Goal: Task Accomplishment & Management: Use online tool/utility

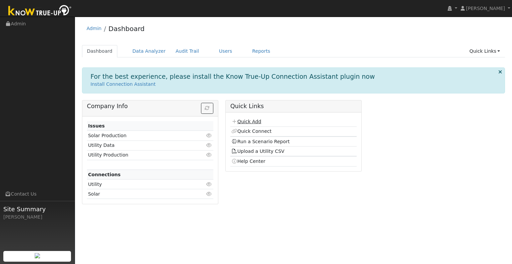
click at [243, 121] on link "Quick Add" at bounding box center [246, 121] width 30 height 5
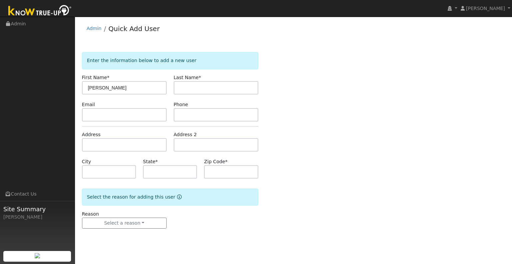
type input "Julian"
type input "Gomez"
type input "CA"
type input "93635"
click at [122, 231] on form "Enter the information below to add a new user First Name * Julian Last Name * G…" at bounding box center [170, 147] width 176 height 190
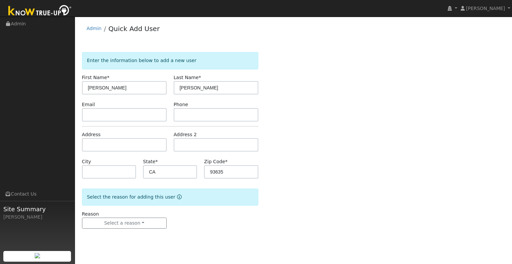
click at [123, 229] on form "Enter the information below to add a new user First Name * Julian Last Name * G…" at bounding box center [170, 147] width 176 height 190
click at [125, 225] on button "Select a reason" at bounding box center [124, 222] width 85 height 11
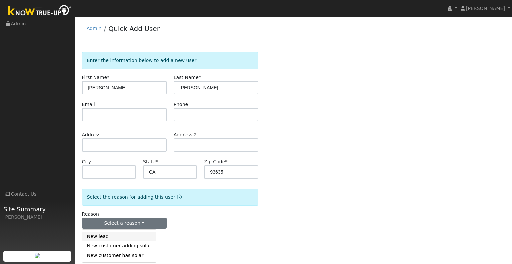
click at [124, 236] on link "New lead" at bounding box center [119, 236] width 74 height 9
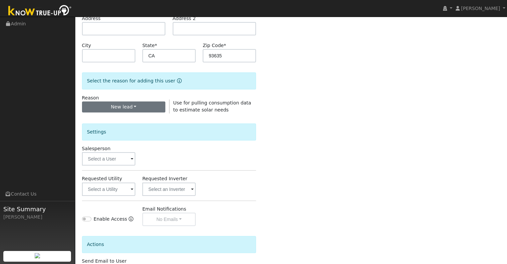
scroll to position [133, 0]
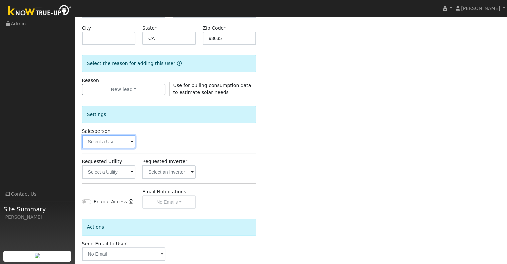
click at [110, 143] on input "text" at bounding box center [108, 141] width 53 height 13
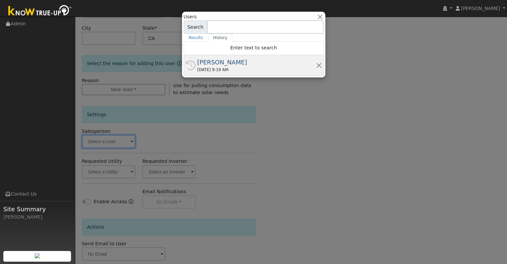
click at [235, 63] on div "[PERSON_NAME]" at bounding box center [256, 62] width 119 height 9
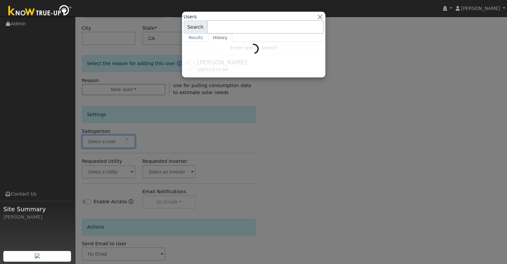
type input "[PERSON_NAME]"
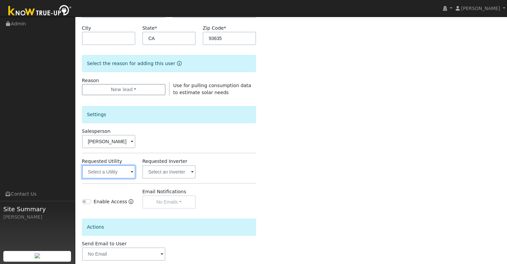
click at [112, 170] on input "text" at bounding box center [108, 171] width 53 height 13
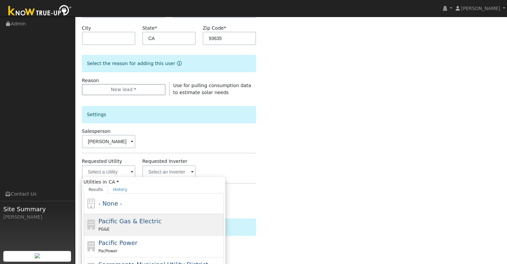
click at [137, 225] on div "PG&E" at bounding box center [160, 228] width 124 height 7
type input "Pacific Gas & Electric"
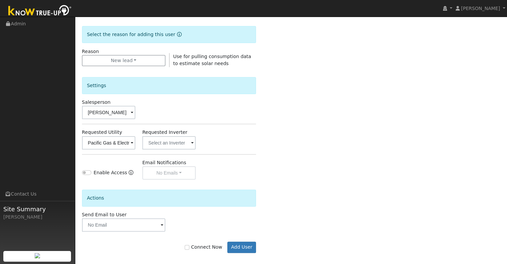
scroll to position [167, 0]
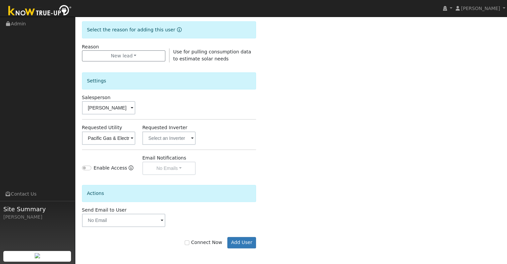
click at [197, 254] on form "Enter the information below to add a new user First Name * Julian Last Name * G…" at bounding box center [169, 73] width 174 height 376
click at [197, 244] on label "Connect Now" at bounding box center [203, 242] width 37 height 7
click at [189, 244] on input "Connect Now" at bounding box center [187, 242] width 5 height 5
checkbox input "true"
click at [242, 239] on button "Add User" at bounding box center [241, 242] width 29 height 11
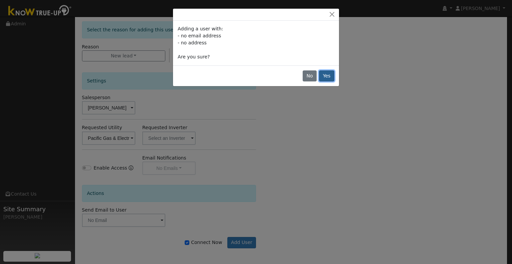
click at [326, 77] on button "Yes" at bounding box center [326, 75] width 15 height 11
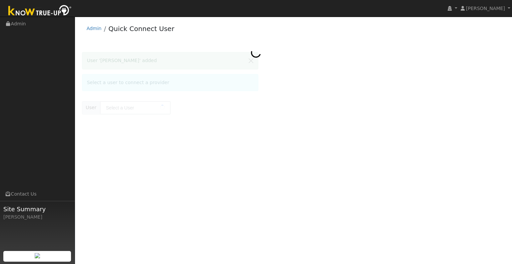
type input "[PERSON_NAME]"
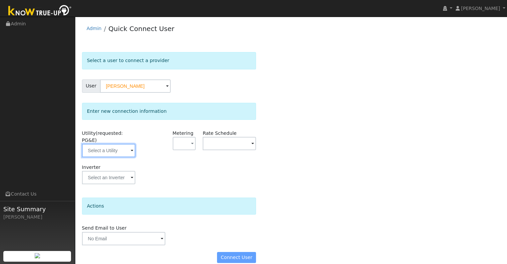
click at [121, 149] on input "text" at bounding box center [108, 150] width 53 height 13
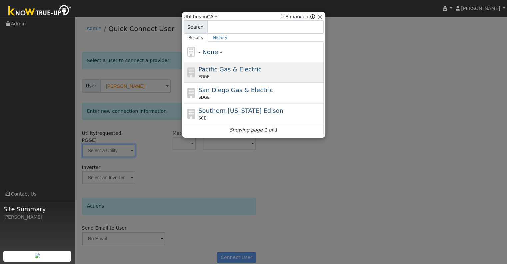
click at [212, 70] on span "Pacific Gas & Electric" at bounding box center [229, 69] width 63 height 7
type input "PG&E"
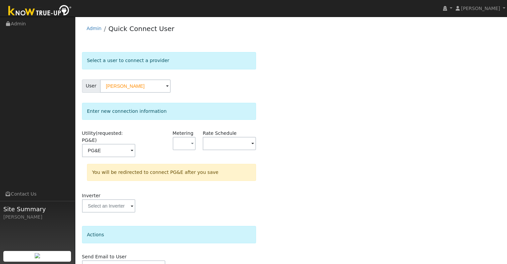
scroll to position [30, 0]
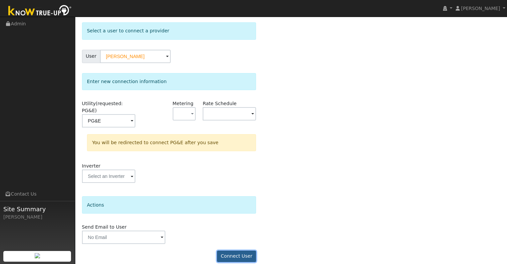
click at [227, 251] on button "Connect User" at bounding box center [236, 255] width 39 height 11
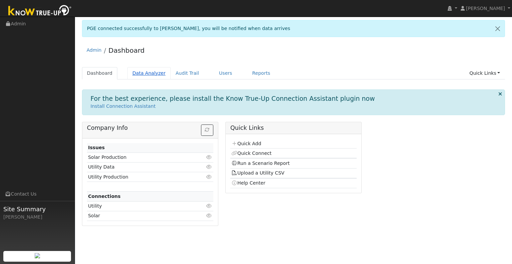
click at [138, 73] on link "Data Analyzer" at bounding box center [148, 73] width 43 height 12
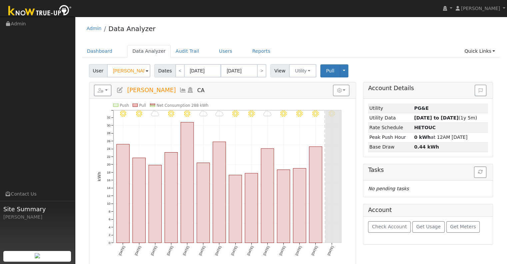
click at [146, 70] on span at bounding box center [147, 71] width 3 height 8
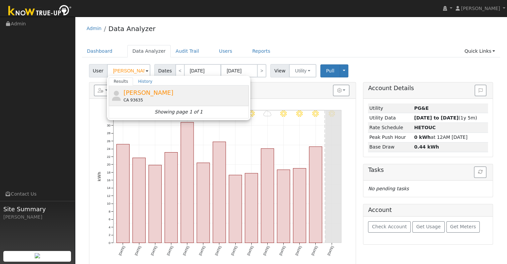
click at [145, 93] on span "[PERSON_NAME]" at bounding box center [148, 92] width 50 height 7
type input "[PERSON_NAME]"
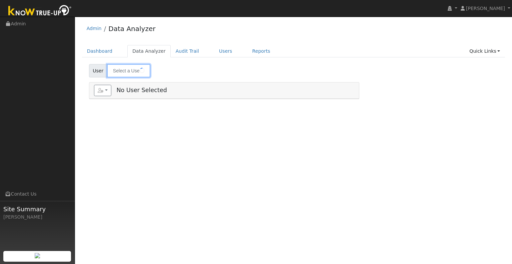
type input "[PERSON_NAME]"
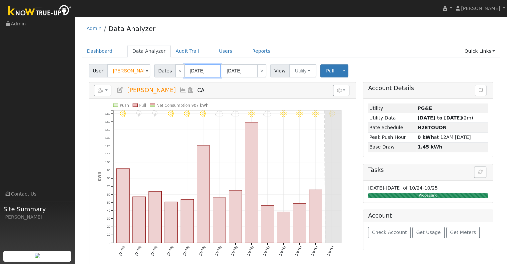
click at [186, 71] on input "[DATE]" at bounding box center [202, 70] width 37 height 13
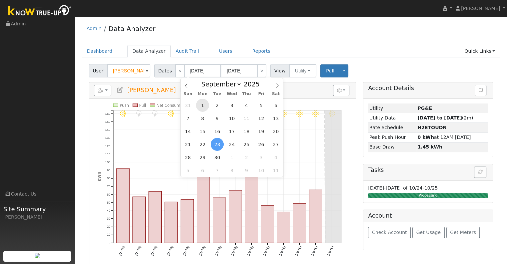
click at [205, 103] on span "1" at bounding box center [202, 105] width 13 height 13
type input "[DATE]"
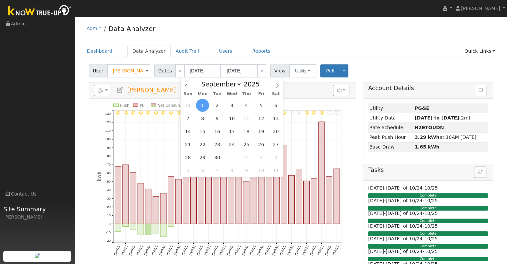
click at [263, 36] on div "Admin Data Analyzer" at bounding box center [291, 30] width 418 height 20
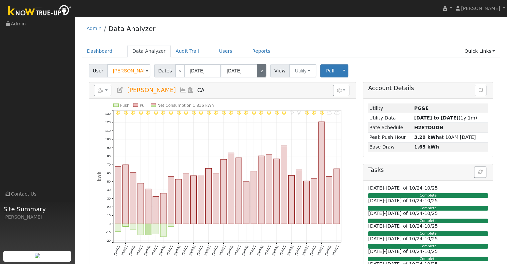
click at [257, 73] on link ">" at bounding box center [261, 70] width 9 height 13
type input "[DATE]"
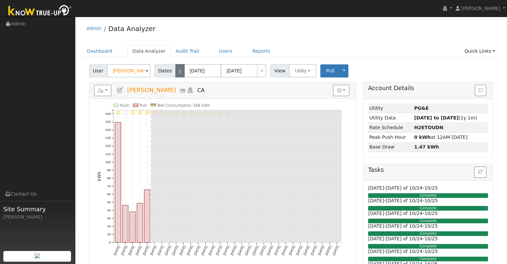
click at [177, 71] on link "<" at bounding box center [179, 70] width 9 height 13
type input "[DATE]"
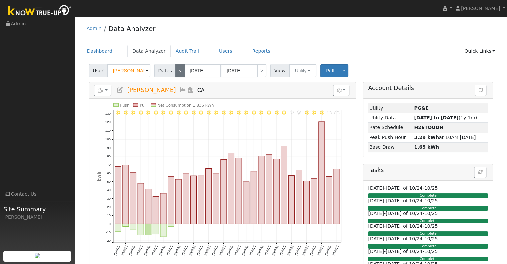
click at [178, 71] on link "<" at bounding box center [179, 70] width 9 height 13
type input "[DATE]"
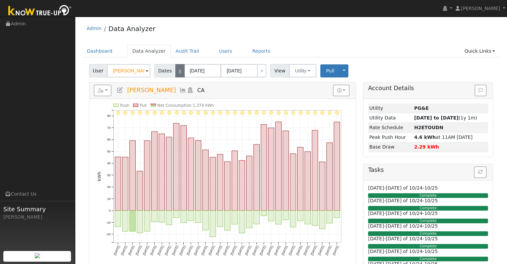
click at [178, 72] on link "<" at bounding box center [179, 70] width 9 height 13
type input "[DATE]"
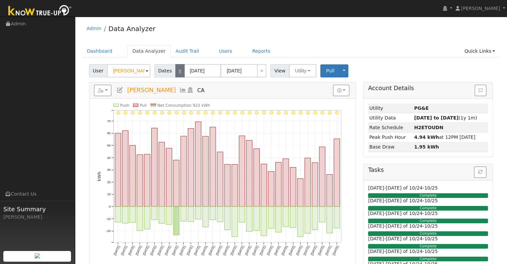
click at [175, 70] on link "<" at bounding box center [179, 70] width 9 height 13
type input "[DATE]"
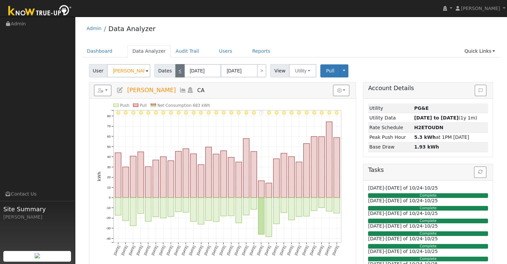
click at [175, 70] on link "<" at bounding box center [179, 70] width 9 height 13
type input "[DATE]"
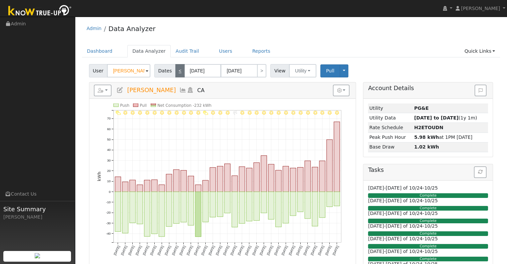
click at [175, 70] on link "<" at bounding box center [179, 70] width 9 height 13
type input "[DATE]"
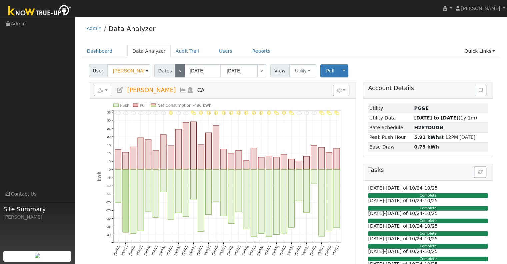
click at [175, 69] on link "<" at bounding box center [179, 70] width 9 height 13
type input "[DATE]"
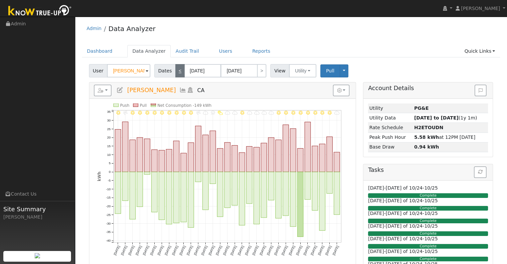
click at [175, 69] on link "<" at bounding box center [179, 70] width 9 height 13
type input "[DATE]"
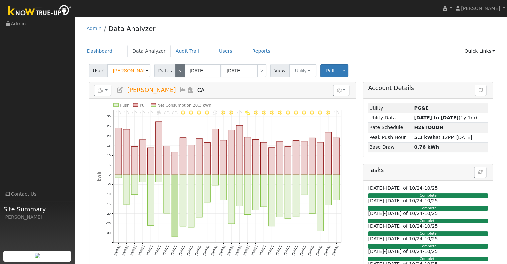
click at [175, 69] on link "<" at bounding box center [179, 70] width 9 height 13
type input "[DATE]"
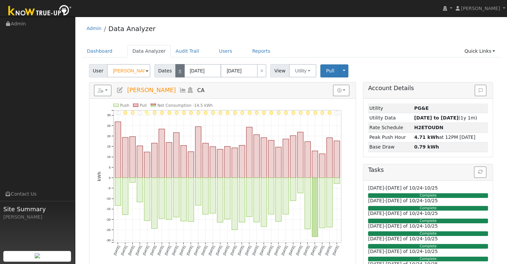
click at [175, 69] on link "<" at bounding box center [179, 70] width 9 height 13
type input "[DATE]"
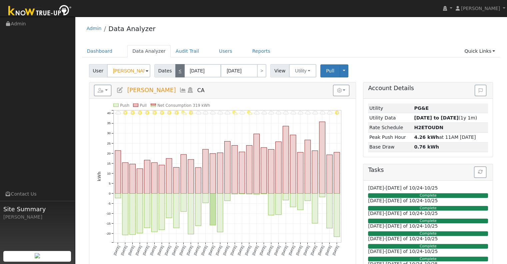
click at [175, 69] on link "<" at bounding box center [179, 70] width 9 height 13
type input "[DATE]"
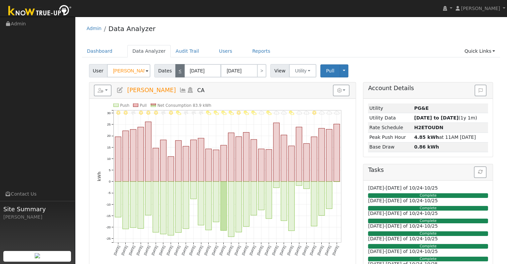
click at [175, 69] on link "<" at bounding box center [179, 70] width 9 height 13
type input "[DATE]"
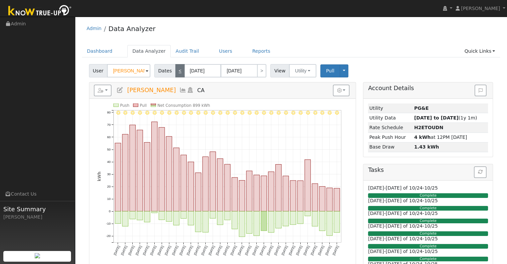
click at [175, 69] on link "<" at bounding box center [179, 70] width 9 height 13
type input "[DATE]"
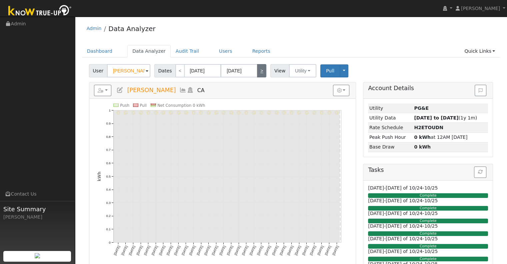
click at [260, 66] on link ">" at bounding box center [261, 70] width 9 height 13
type input "[DATE]"
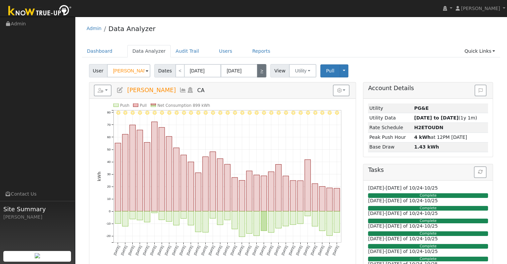
click at [257, 66] on link ">" at bounding box center [261, 70] width 9 height 13
type input "[DATE]"
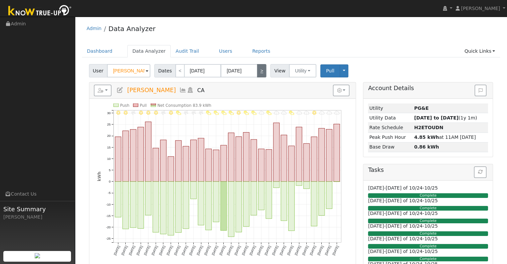
click at [257, 66] on link ">" at bounding box center [261, 70] width 9 height 13
type input "[DATE]"
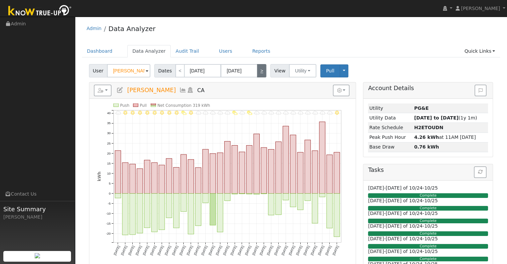
click at [257, 66] on link ">" at bounding box center [261, 70] width 9 height 13
type input "[DATE]"
click at [257, 66] on link ">" at bounding box center [261, 70] width 9 height 13
type input "[DATE]"
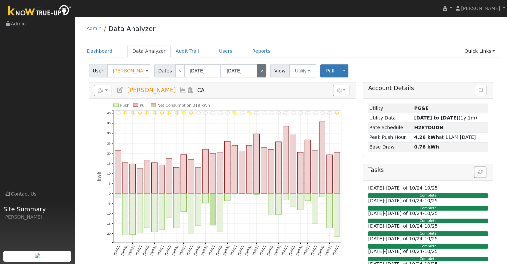
type input "[DATE]"
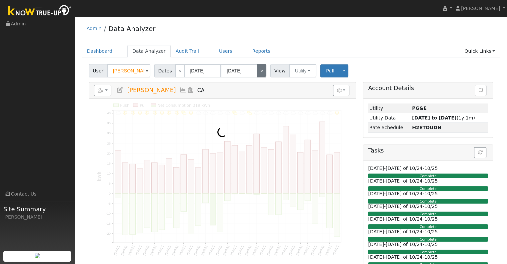
click at [257, 66] on link ">" at bounding box center [261, 70] width 9 height 13
type input "[DATE]"
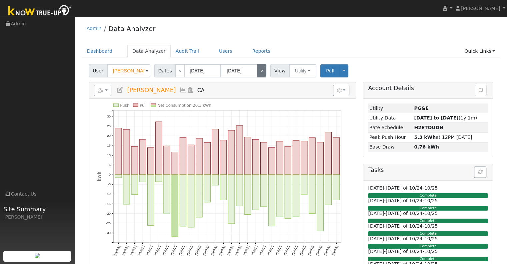
click at [257, 66] on link ">" at bounding box center [261, 70] width 9 height 13
type input "[DATE]"
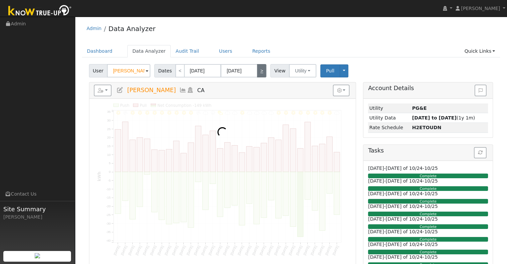
click at [257, 66] on link ">" at bounding box center [261, 70] width 9 height 13
type input "[DATE]"
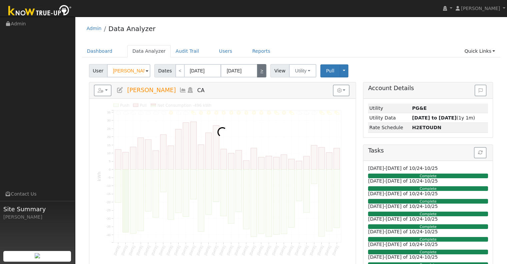
click at [257, 66] on link ">" at bounding box center [261, 70] width 9 height 13
type input "[DATE]"
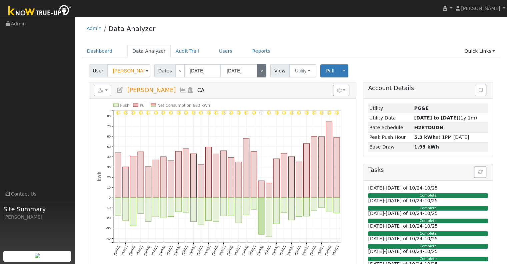
click at [257, 66] on link ">" at bounding box center [261, 70] width 9 height 13
type input "[DATE]"
click at [257, 66] on link ">" at bounding box center [261, 70] width 9 height 13
type input "[DATE]"
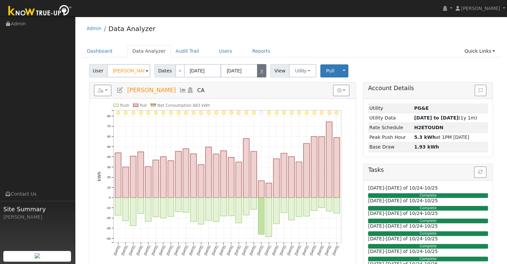
type input "[DATE]"
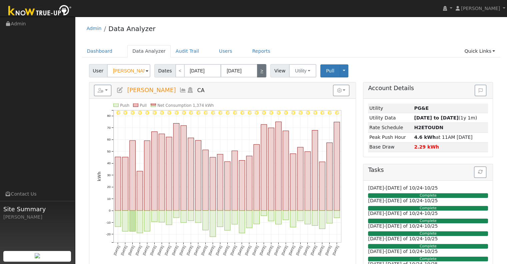
click at [257, 66] on link ">" at bounding box center [261, 70] width 9 height 13
type input "[DATE]"
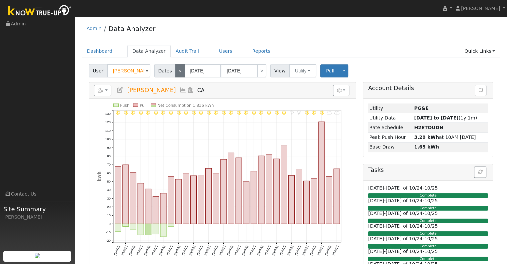
drag, startPoint x: 179, startPoint y: 70, endPoint x: 178, endPoint y: 74, distance: 4.0
click at [178, 74] on link "<" at bounding box center [179, 70] width 9 height 13
type input "[DATE]"
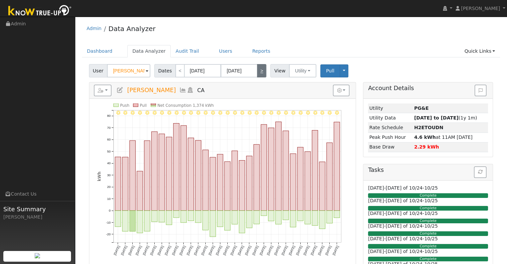
click at [257, 72] on link ">" at bounding box center [261, 70] width 9 height 13
type input "[DATE]"
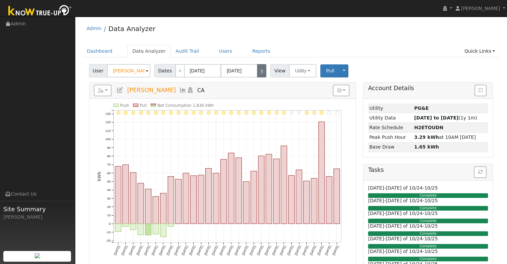
drag, startPoint x: 258, startPoint y: 75, endPoint x: 258, endPoint y: 71, distance: 4.7
click at [258, 74] on link ">" at bounding box center [261, 70] width 9 height 13
type input "[DATE]"
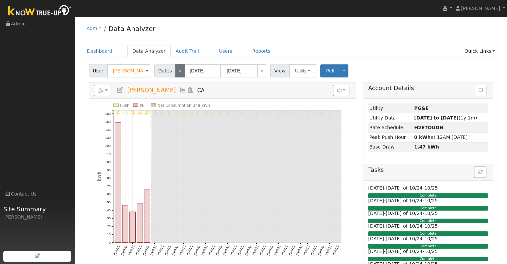
click at [176, 72] on link "<" at bounding box center [179, 70] width 9 height 13
type input "[DATE]"
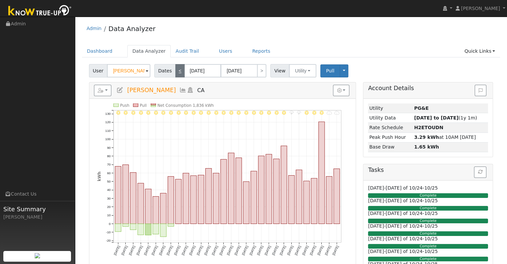
click at [175, 73] on link "<" at bounding box center [179, 70] width 9 height 13
type input "[DATE]"
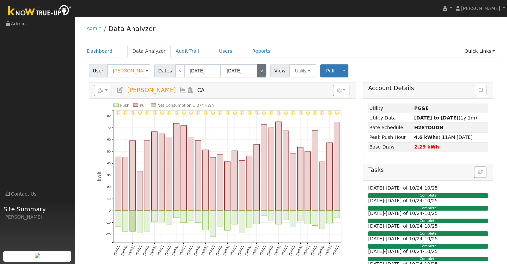
click at [259, 75] on link ">" at bounding box center [261, 70] width 9 height 13
type input "[DATE]"
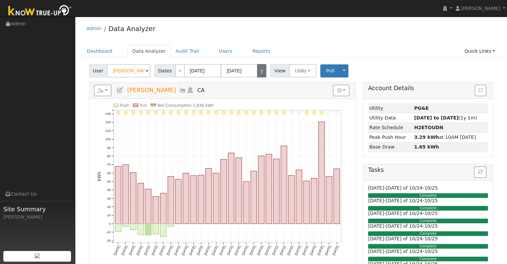
click at [261, 74] on link ">" at bounding box center [261, 70] width 9 height 13
type input "[DATE]"
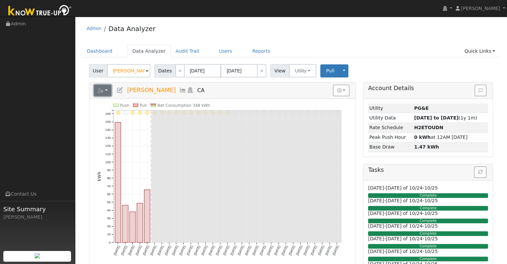
click at [104, 93] on button "button" at bounding box center [103, 90] width 18 height 11
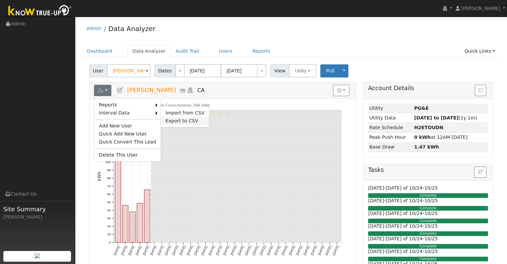
click at [171, 118] on link "Export to CSV" at bounding box center [185, 121] width 48 height 8
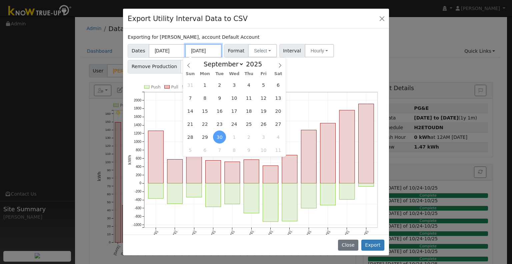
click at [200, 51] on input "[DATE]" at bounding box center [203, 51] width 37 height 14
click at [279, 68] on icon at bounding box center [280, 65] width 5 height 5
select select "9"
click at [191, 98] on span "5" at bounding box center [190, 97] width 13 height 13
type input "[DATE]"
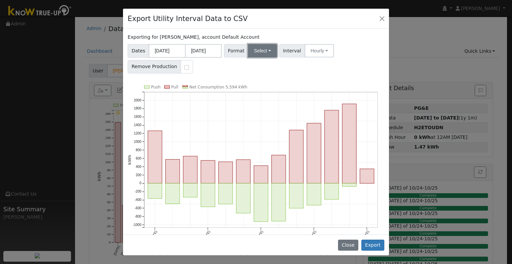
click at [260, 50] on button "Select" at bounding box center [262, 50] width 29 height 13
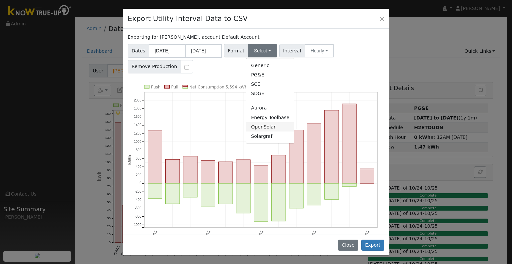
click at [268, 126] on link "OpenSolar" at bounding box center [270, 126] width 48 height 9
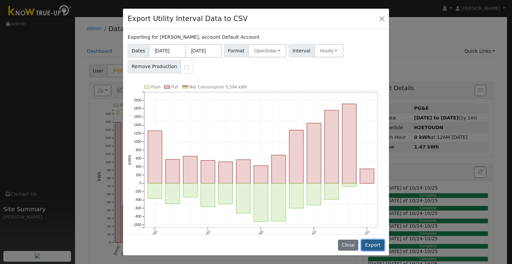
click at [376, 241] on button "Export" at bounding box center [372, 244] width 23 height 11
